Goal: Information Seeking & Learning: Check status

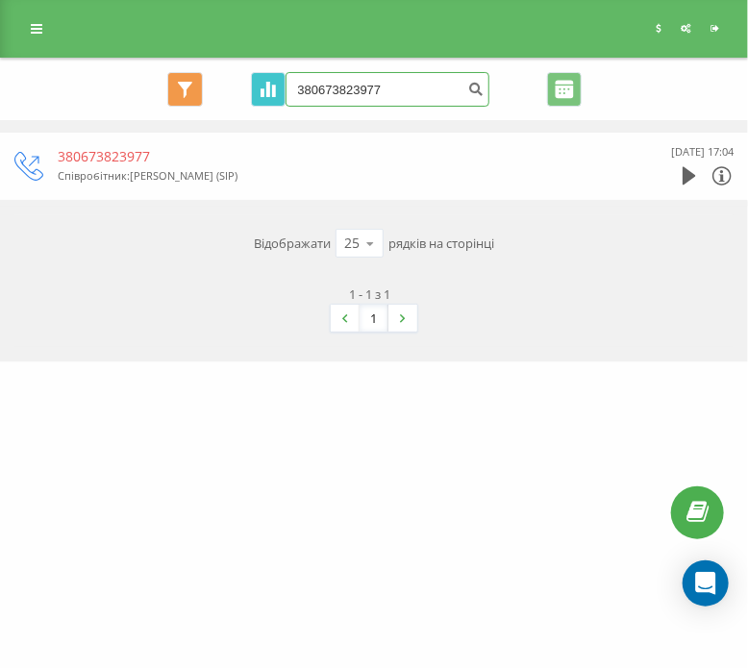
drag, startPoint x: 407, startPoint y: 93, endPoint x: 259, endPoint y: 91, distance: 148.1
click at [227, 91] on div "Всі дзвінки Основний Графік 380673823977 Експорт .csv .xls .xlsx 22.06.2025 - 2…" at bounding box center [373, 89] width 719 height 35
paste input "0970480479"
type input "0970480479"
drag, startPoint x: 410, startPoint y: 84, endPoint x: 269, endPoint y: 86, distance: 140.4
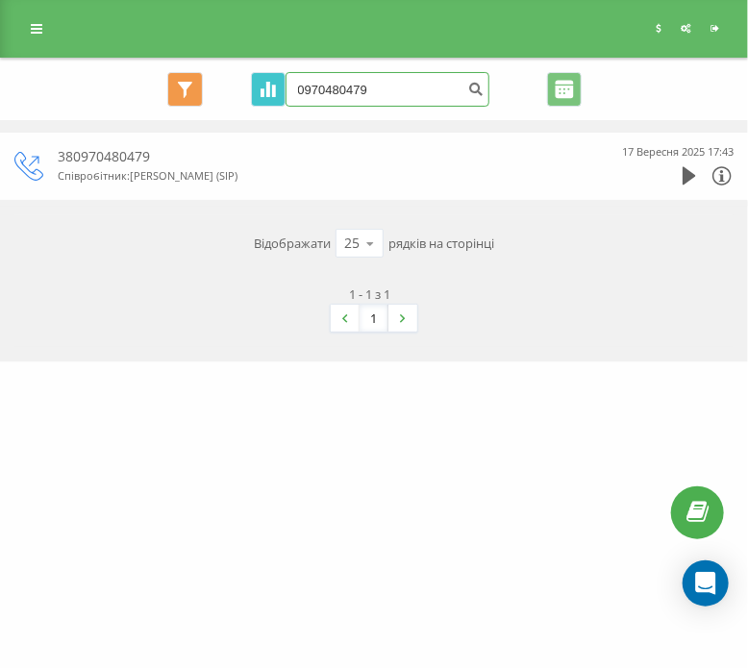
click at [269, 86] on div "Всі дзвінки Основний Графік 0970480479 Експорт .csv .xls .xlsx 22.06.2025 - 22.…" at bounding box center [373, 89] width 719 height 35
click at [34, 30] on icon at bounding box center [37, 28] width 12 height 13
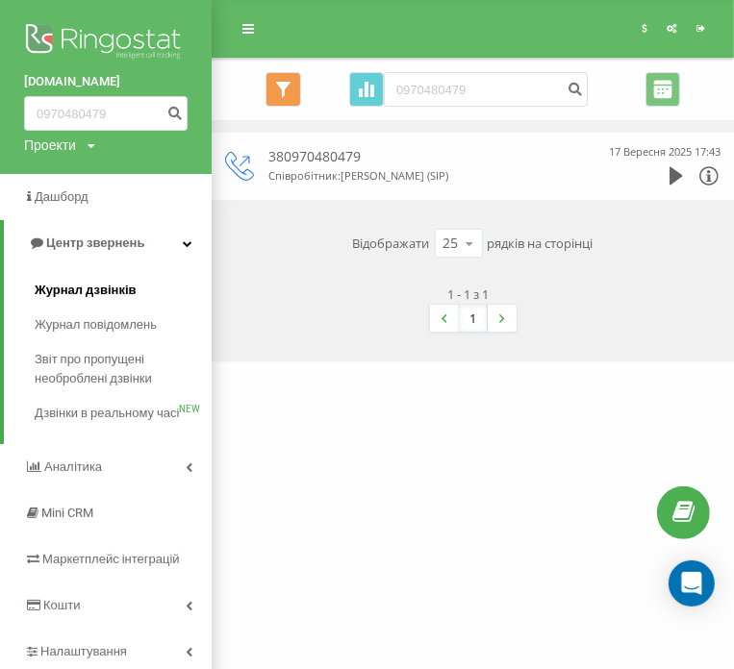
click at [113, 290] on span "Журнал дзвінків" at bounding box center [86, 290] width 102 height 19
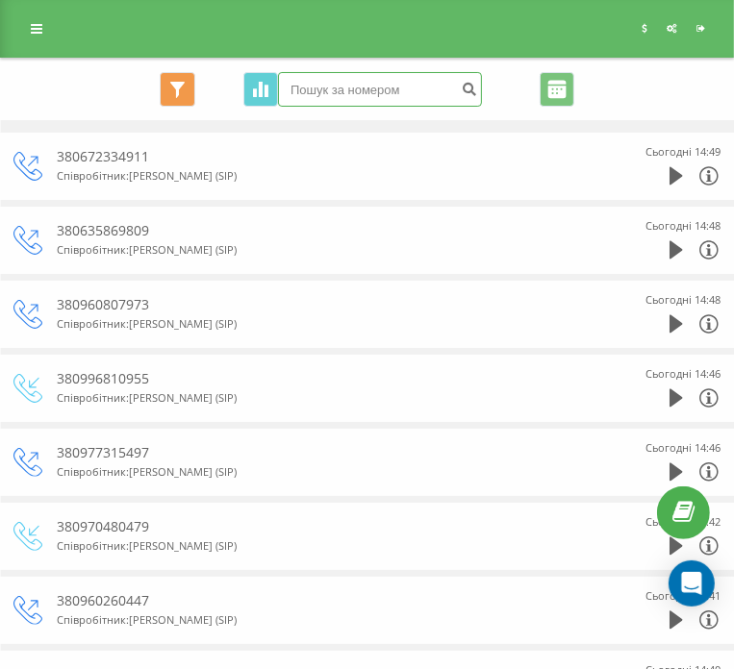
paste input "0996810955"
type input "0996810955"
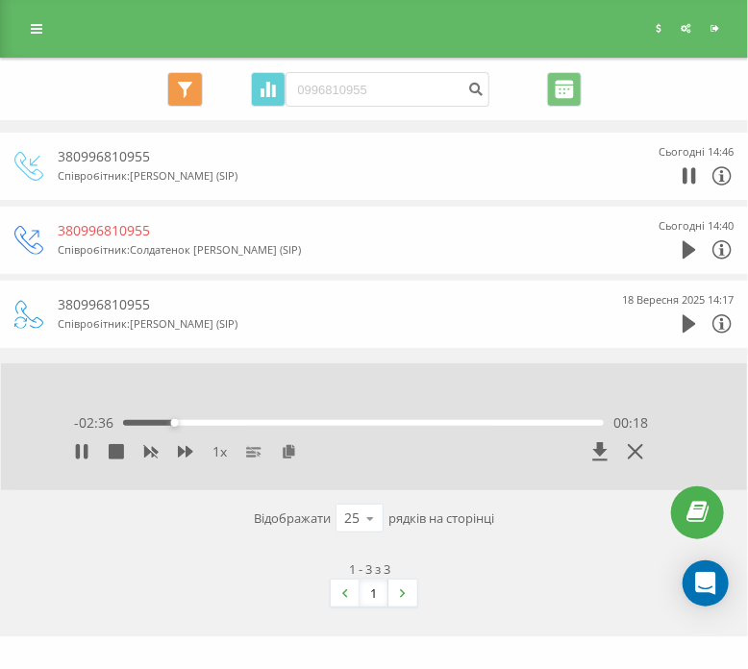
click at [158, 554] on div "1 - 3 з 3 1" at bounding box center [373, 583] width 719 height 75
drag, startPoint x: 643, startPoint y: 449, endPoint x: 518, endPoint y: 484, distance: 129.7
click at [643, 449] on div at bounding box center [605, 451] width 87 height 19
click at [642, 451] on icon at bounding box center [635, 451] width 15 height 15
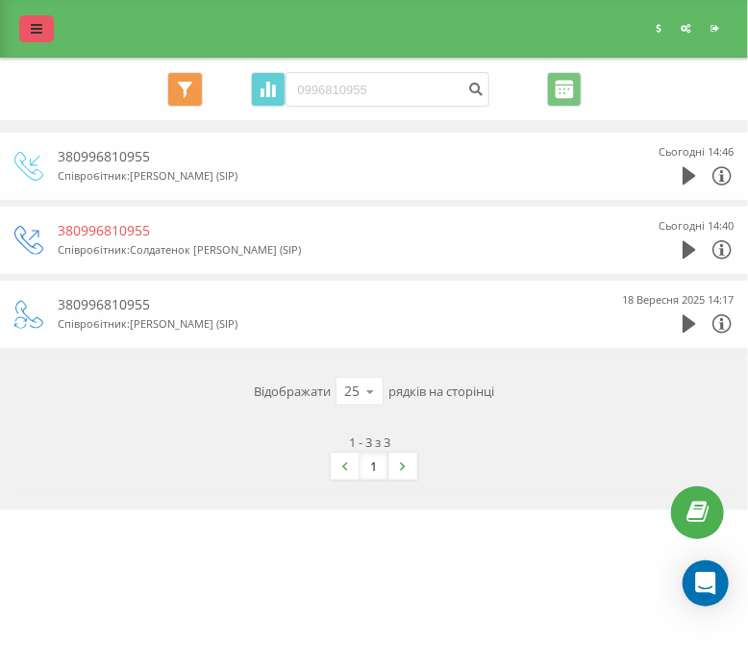
click at [35, 38] on link at bounding box center [36, 28] width 35 height 27
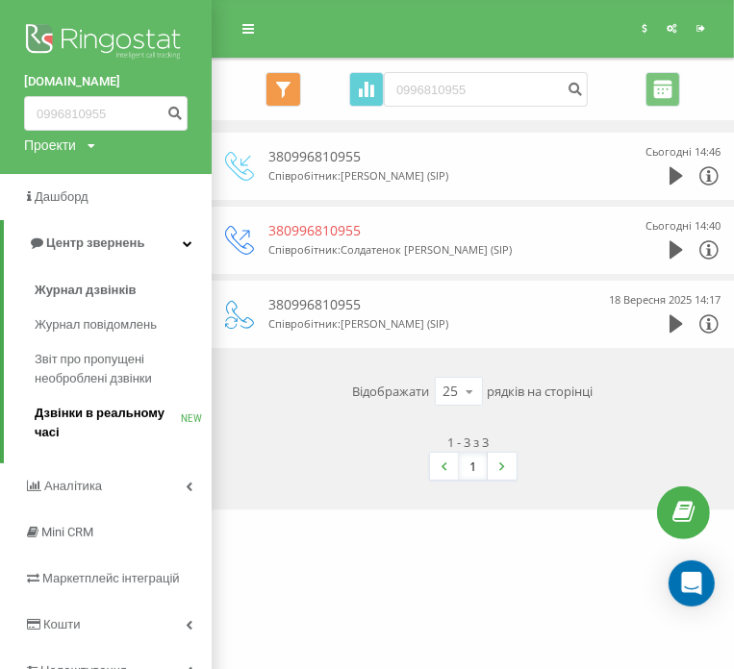
click at [120, 419] on span "Дзвінки в реальному часі" at bounding box center [108, 423] width 146 height 38
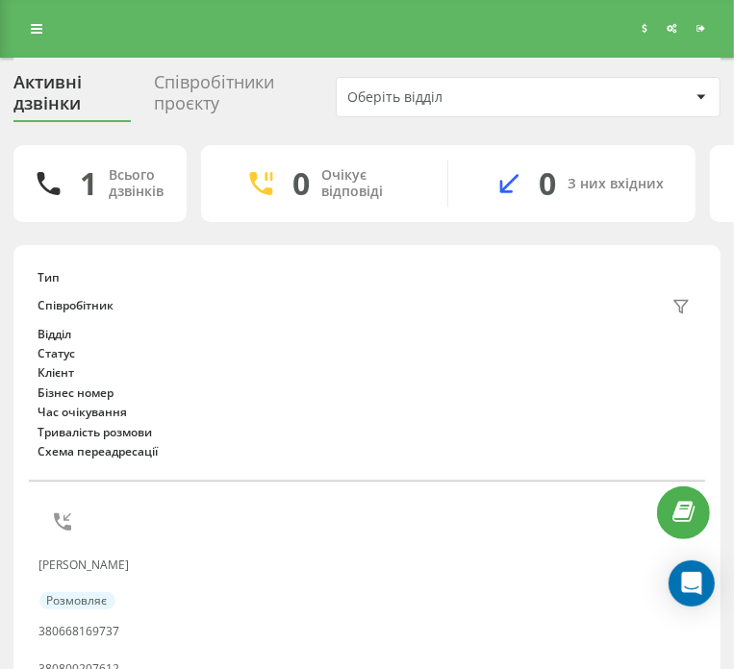
click at [43, 29] on link at bounding box center [36, 28] width 35 height 27
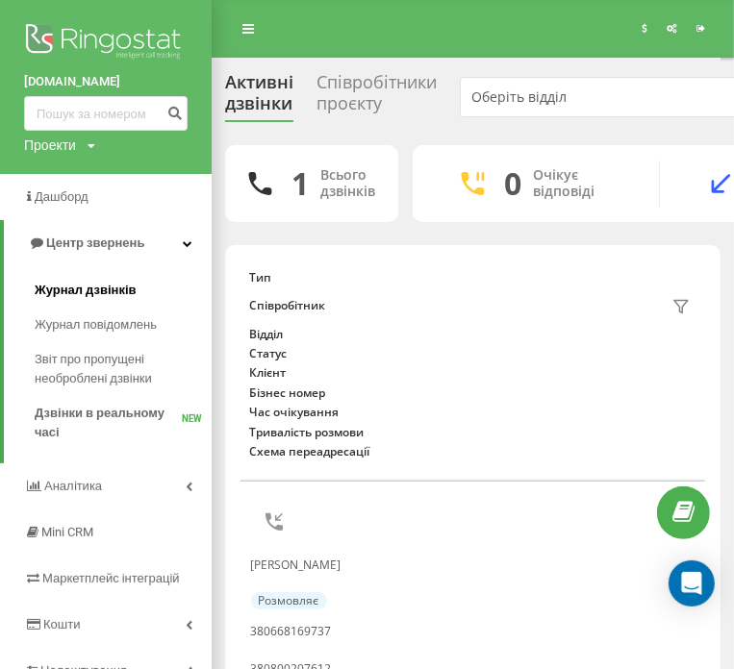
click at [91, 282] on span "Журнал дзвінків" at bounding box center [86, 290] width 102 height 19
